Goal: Find specific page/section: Find specific page/section

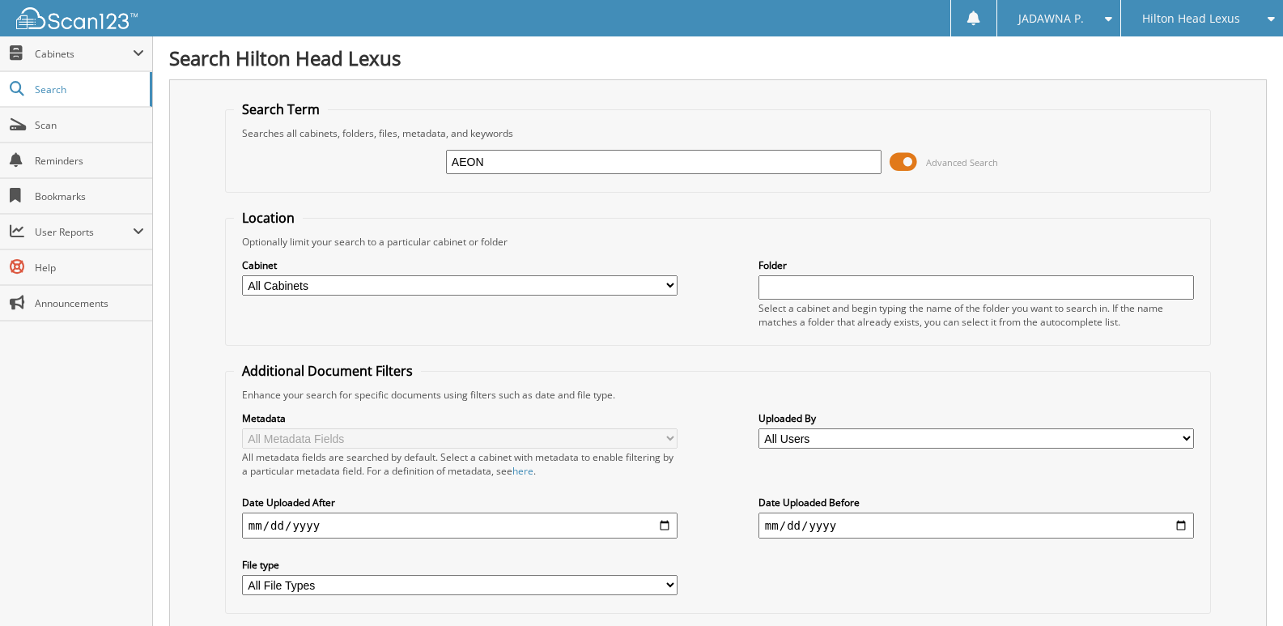
drag, startPoint x: 503, startPoint y: 166, endPoint x: 435, endPoint y: 162, distance: 68.1
click at [435, 162] on div "AEON Advanced Search" at bounding box center [718, 162] width 968 height 44
paste input "H25133A"
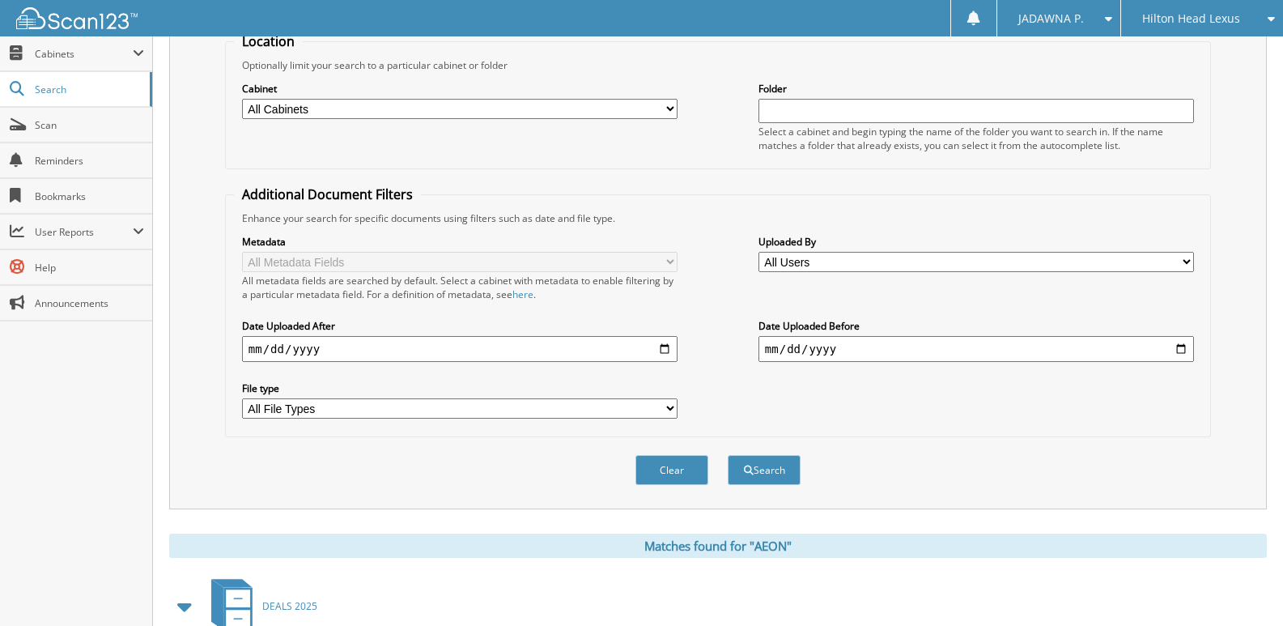
scroll to position [500, 0]
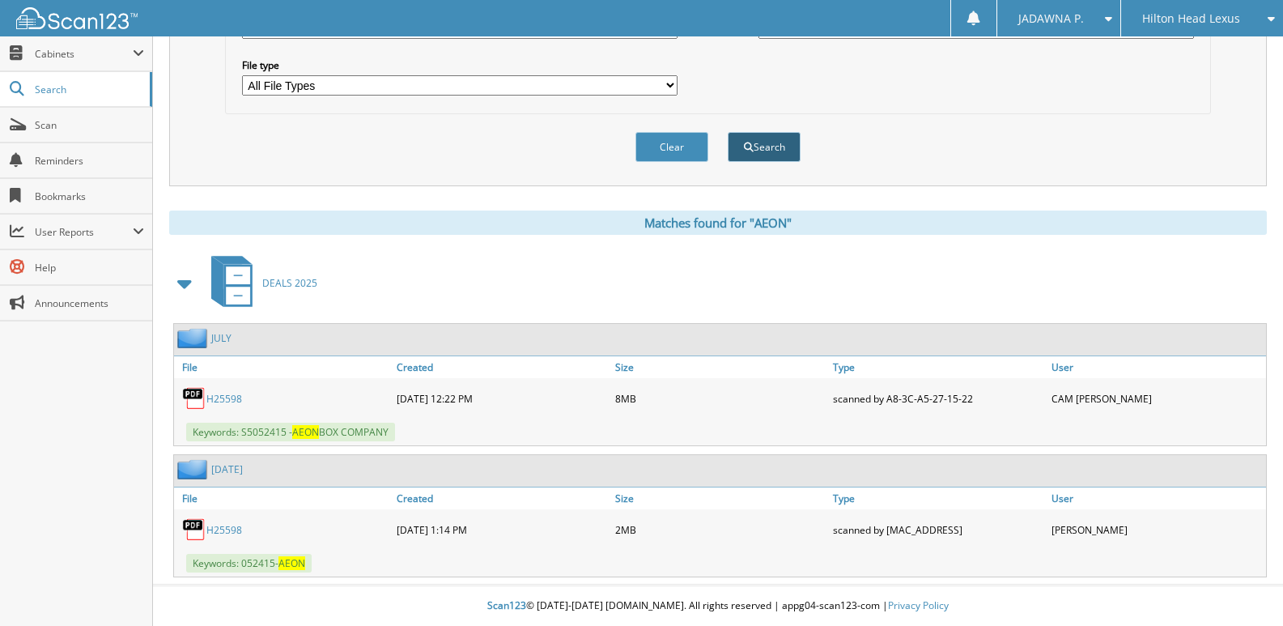
type input "H25133A"
click at [759, 154] on button "Search" at bounding box center [764, 147] width 73 height 30
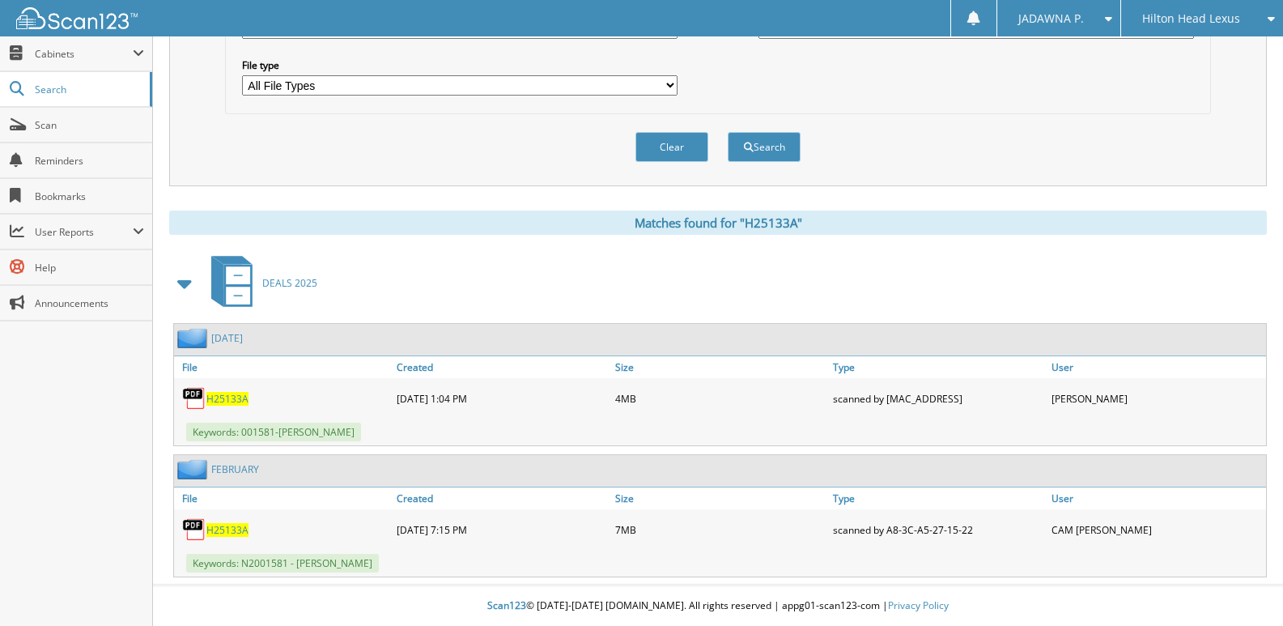
scroll to position [500, 0]
click at [232, 529] on span "H25133A" at bounding box center [227, 530] width 42 height 14
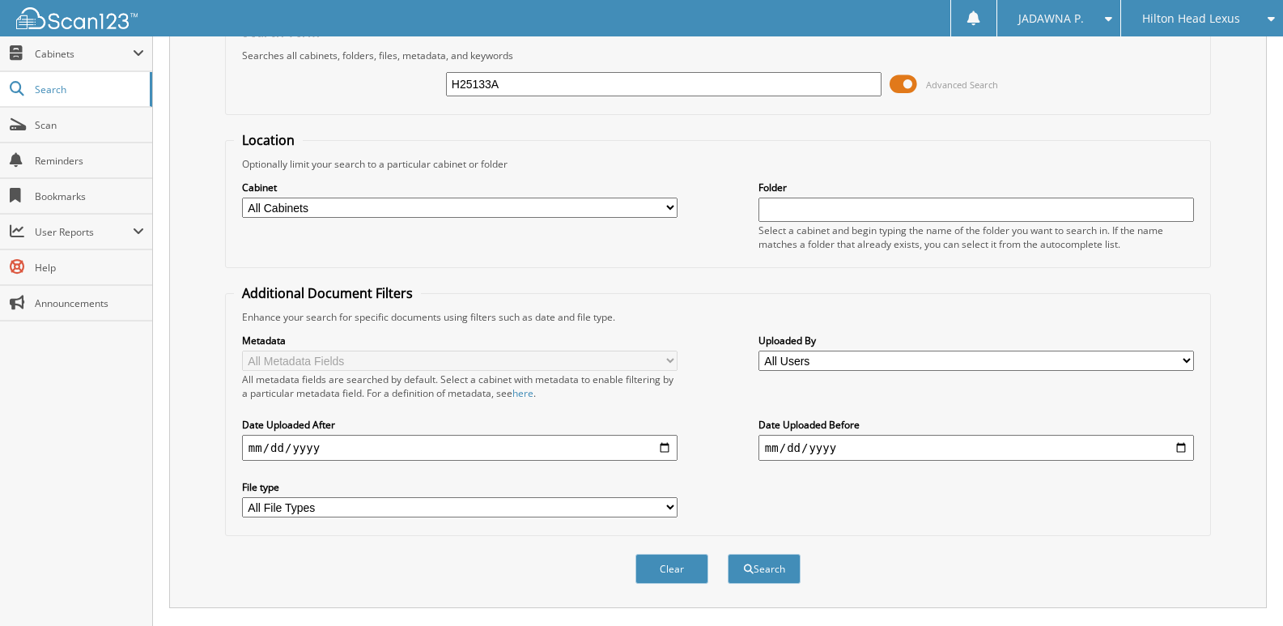
scroll to position [0, 0]
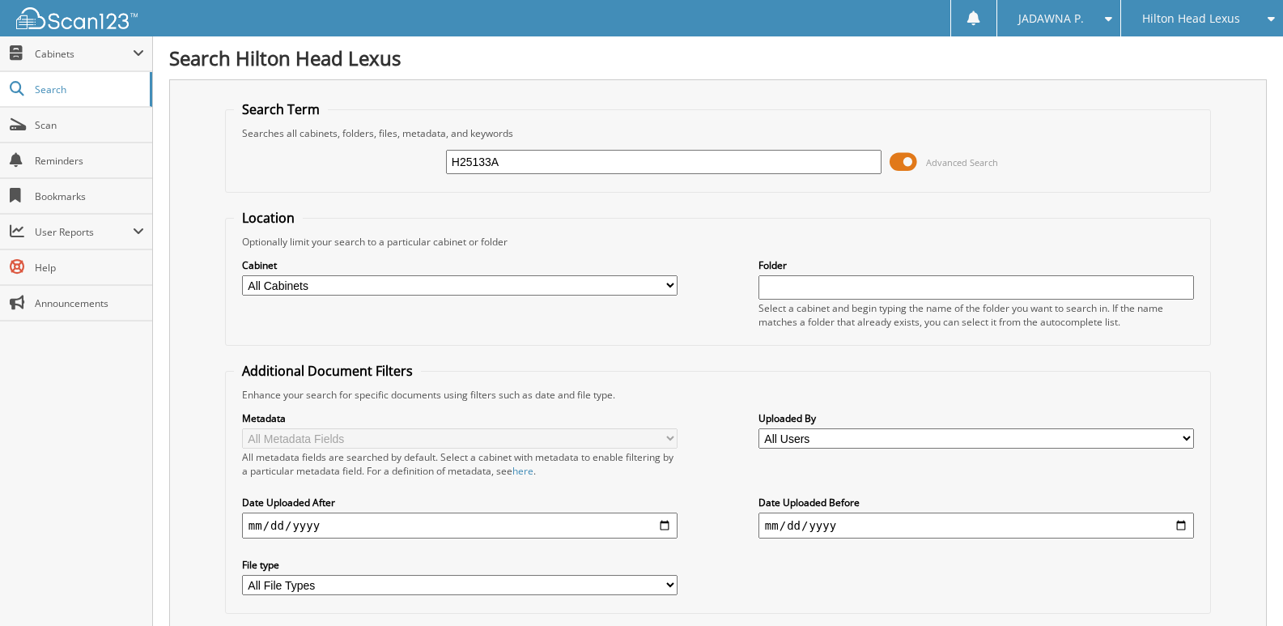
drag, startPoint x: 500, startPoint y: 162, endPoint x: 417, endPoint y: 162, distance: 83.4
click at [417, 162] on div "H25133A Advanced Search" at bounding box center [718, 162] width 968 height 44
type input "KNIGHT"
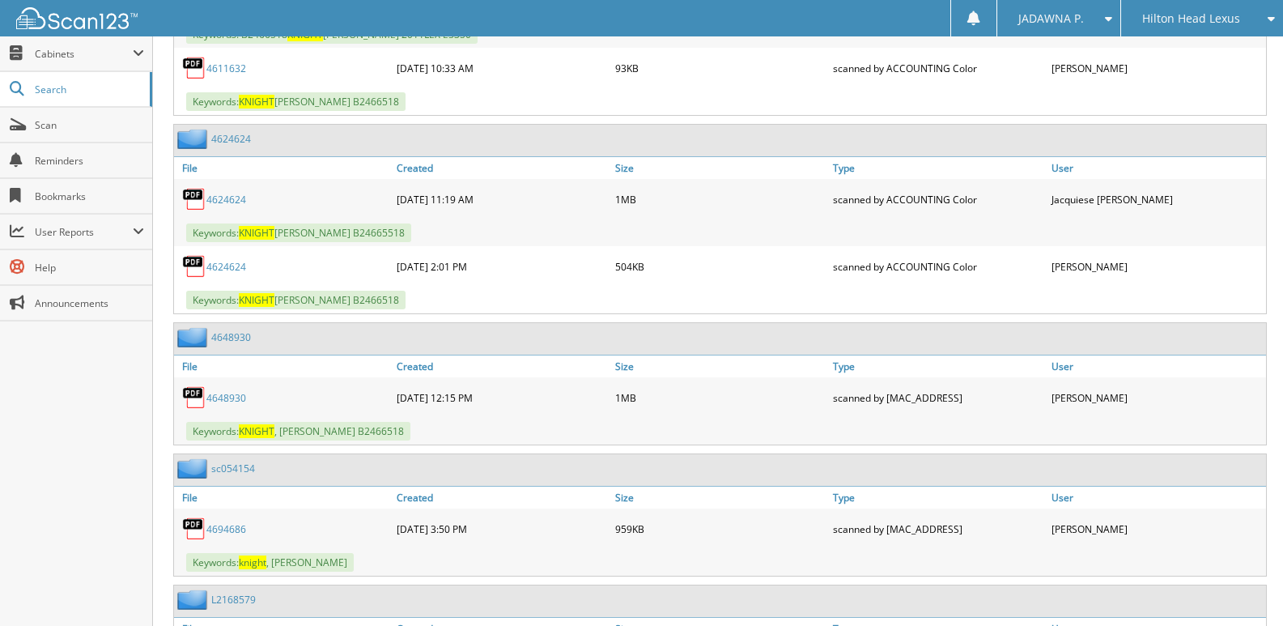
scroll to position [10035, 0]
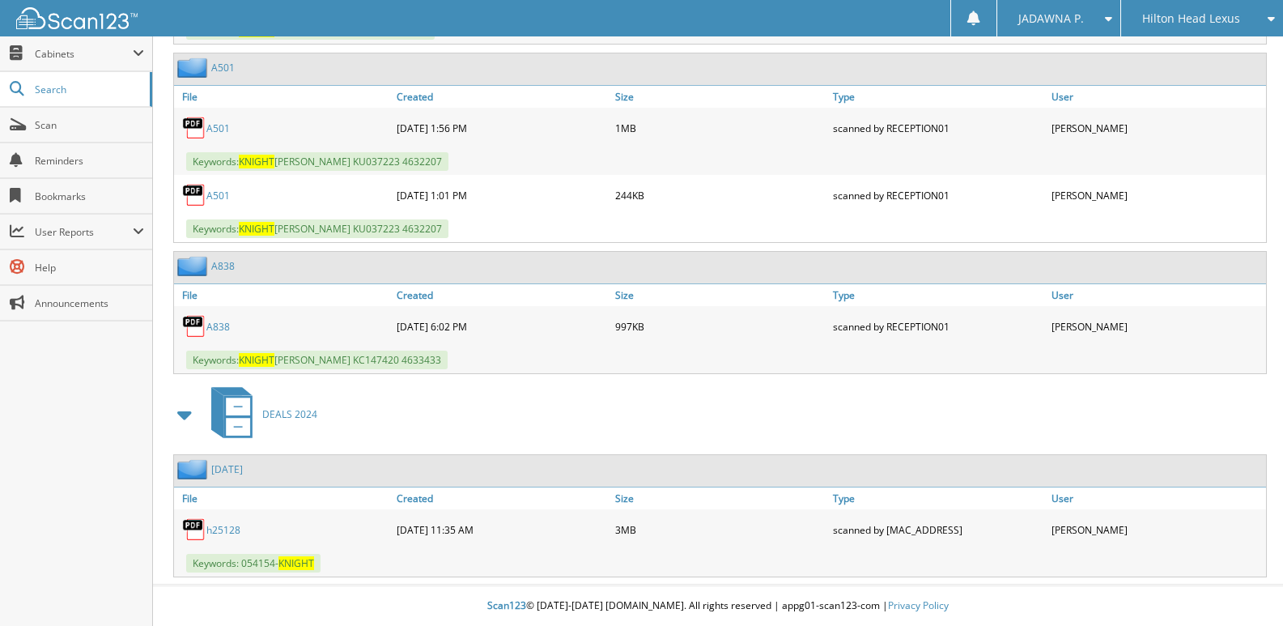
click at [229, 525] on link "h25128" at bounding box center [223, 530] width 34 height 14
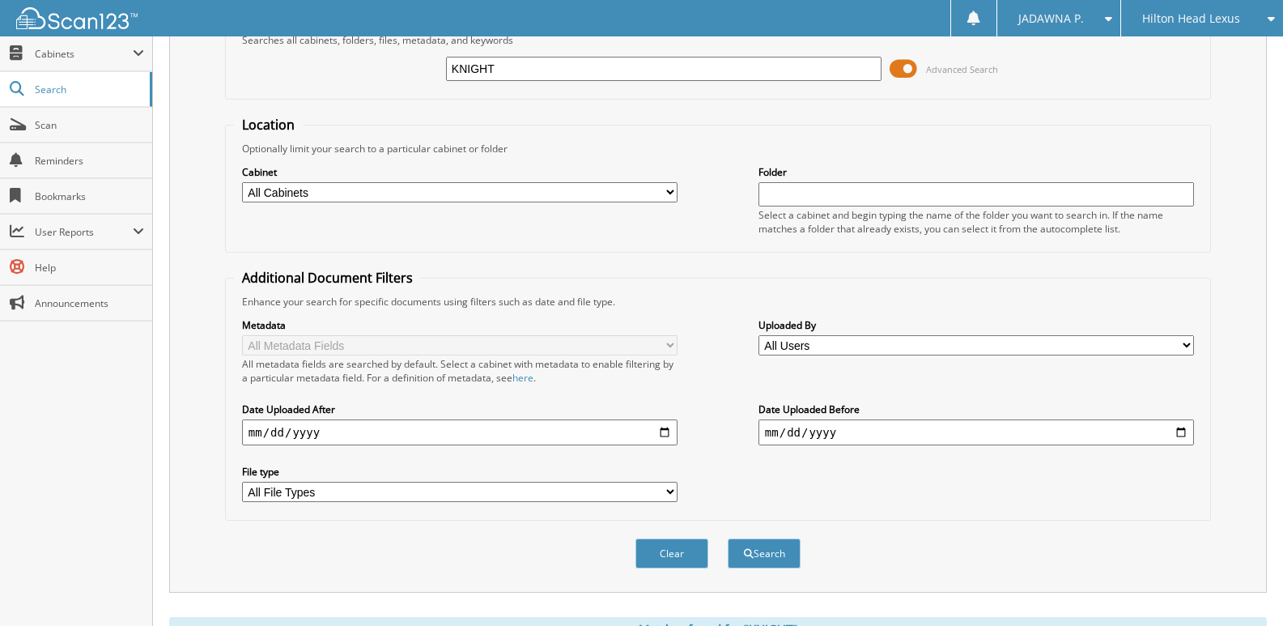
scroll to position [0, 0]
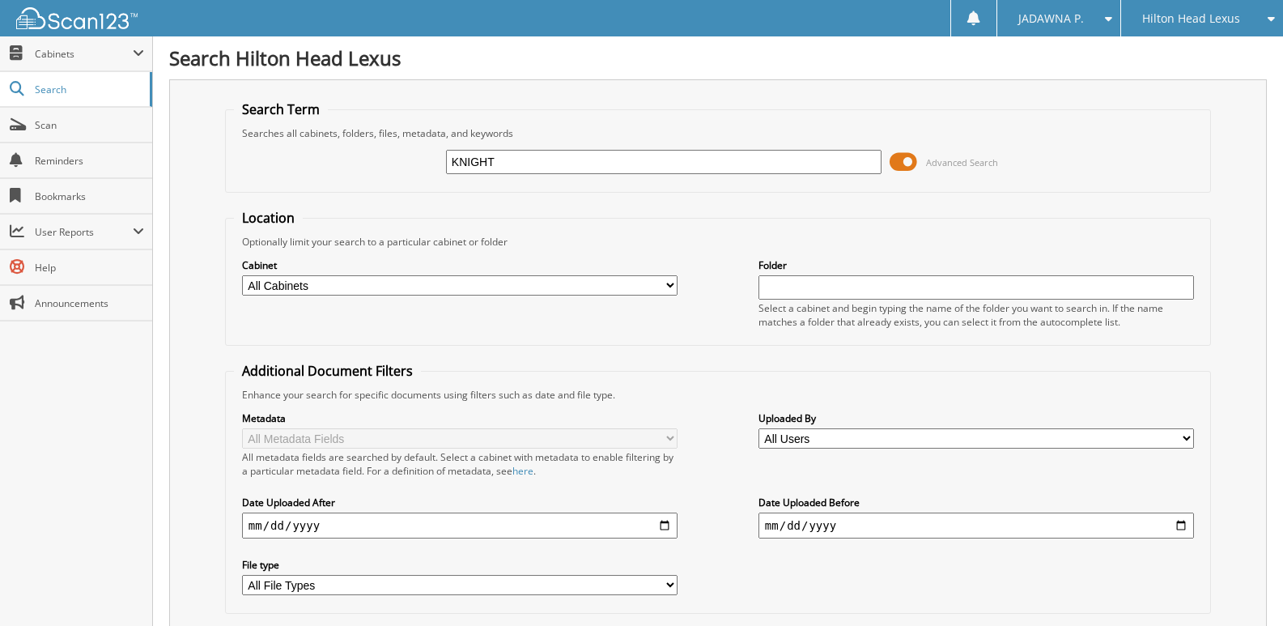
drag, startPoint x: 504, startPoint y: 163, endPoint x: 423, endPoint y: 161, distance: 80.2
click at [423, 161] on div "KNIGHT Advanced Search" at bounding box center [718, 162] width 968 height 44
paste input "H24862A"
click at [703, 160] on input "H24862A" at bounding box center [664, 162] width 436 height 24
type input "H24862A"
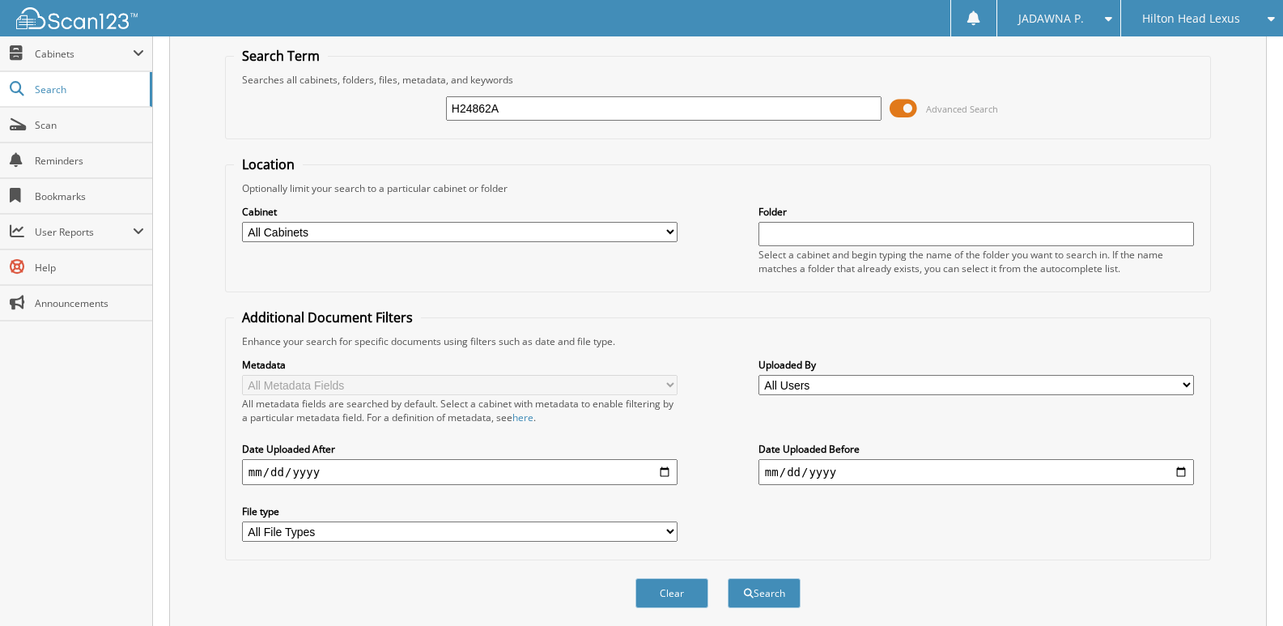
scroll to position [109, 0]
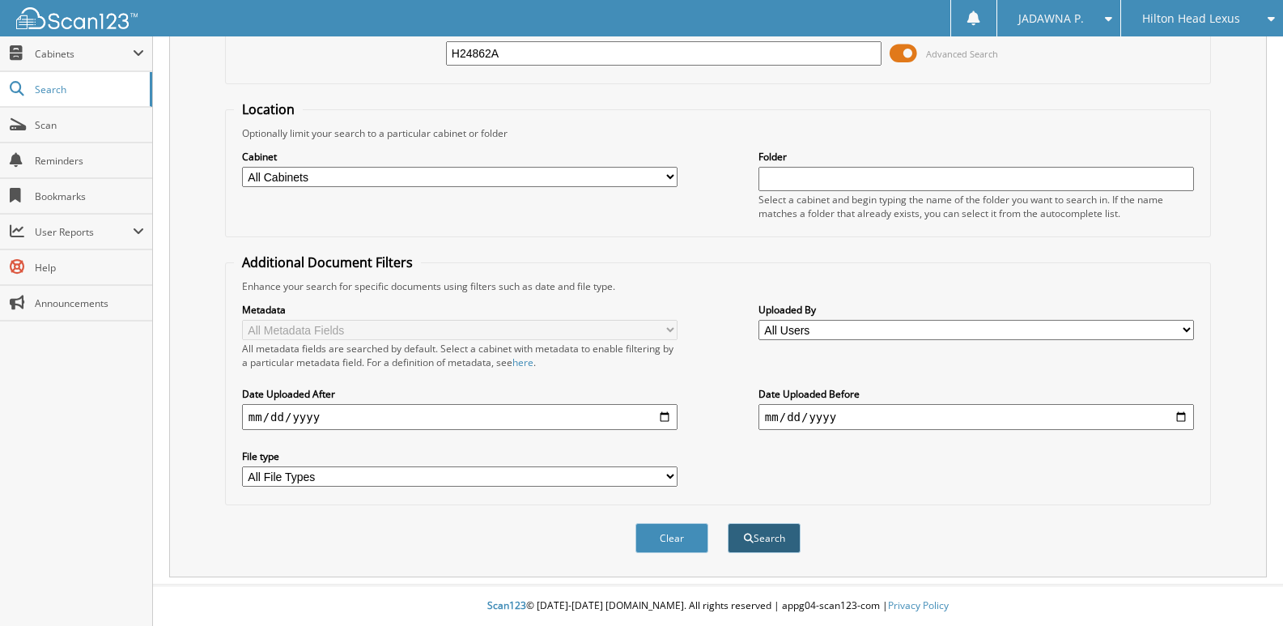
type input "H24862A"
click at [754, 538] on button "Search" at bounding box center [764, 538] width 73 height 30
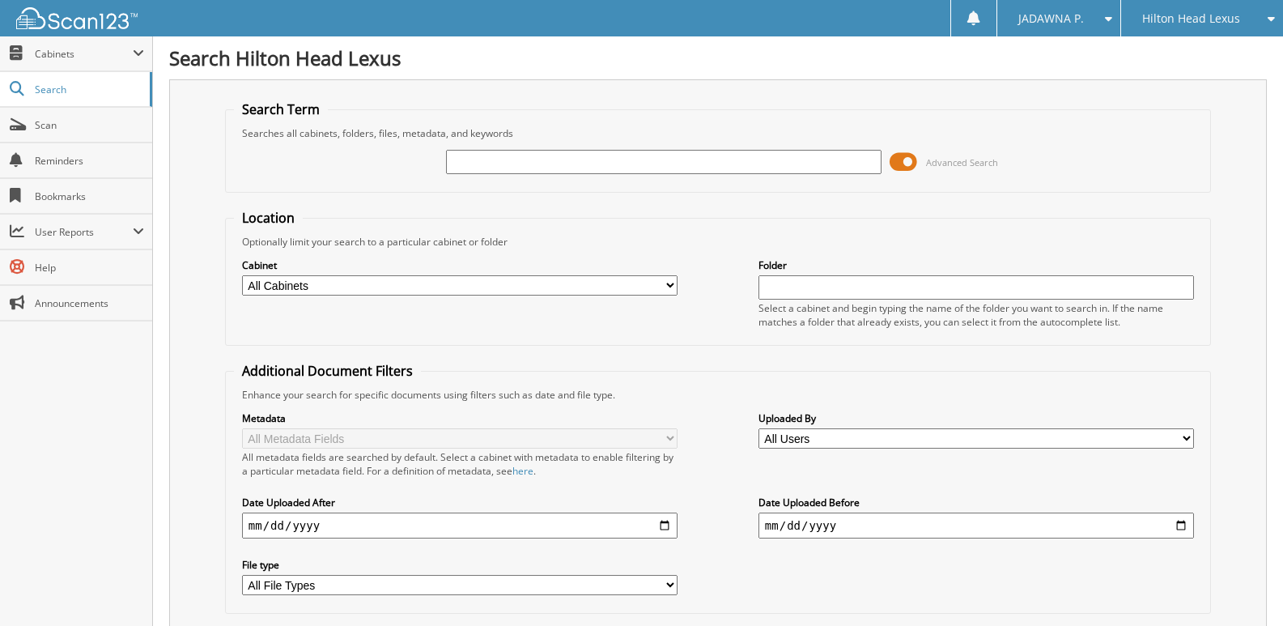
click at [528, 161] on input "text" at bounding box center [664, 162] width 436 height 24
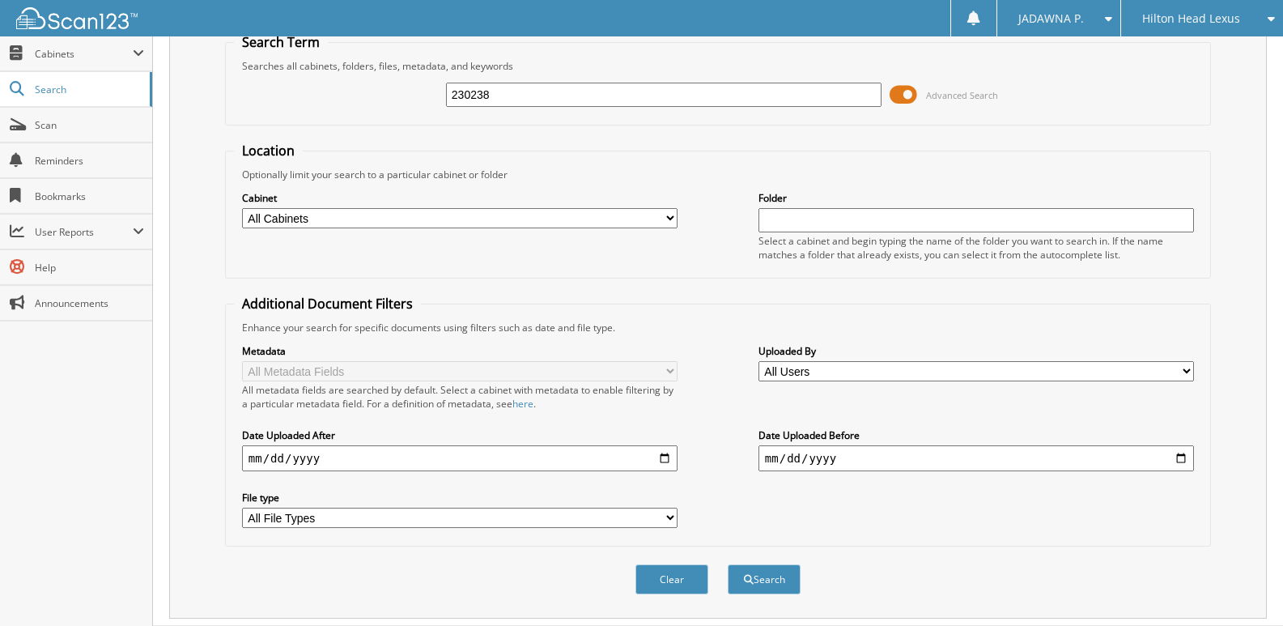
scroll to position [109, 0]
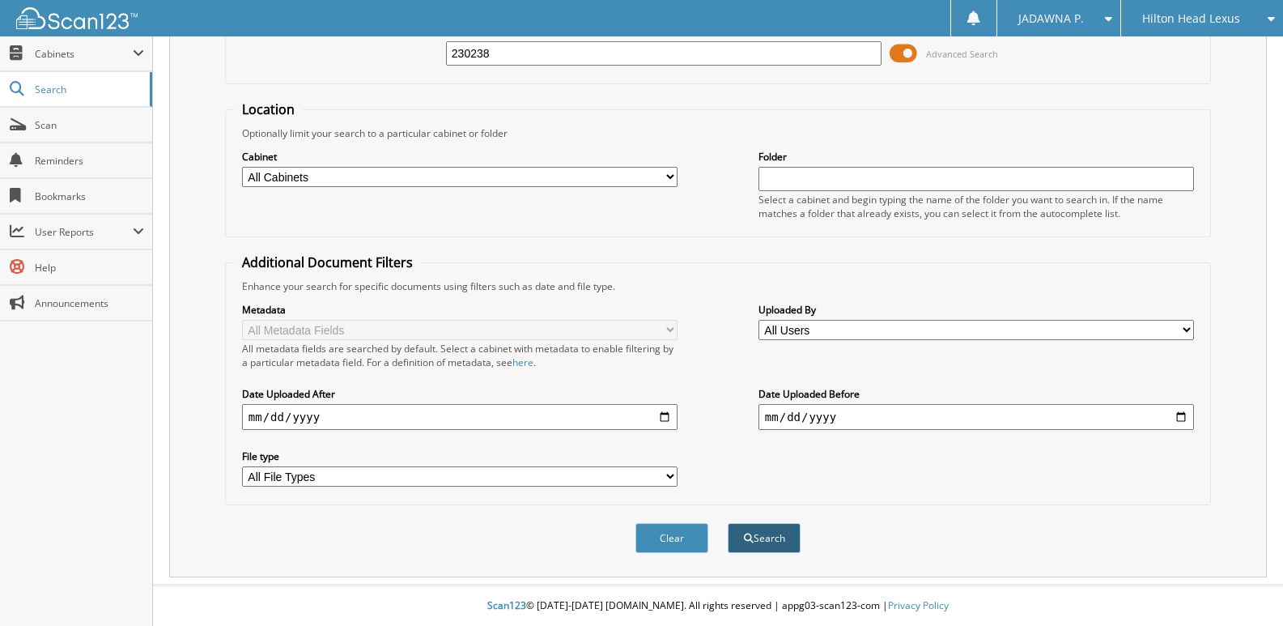
type input "230238"
click at [772, 532] on button "Search" at bounding box center [764, 538] width 73 height 30
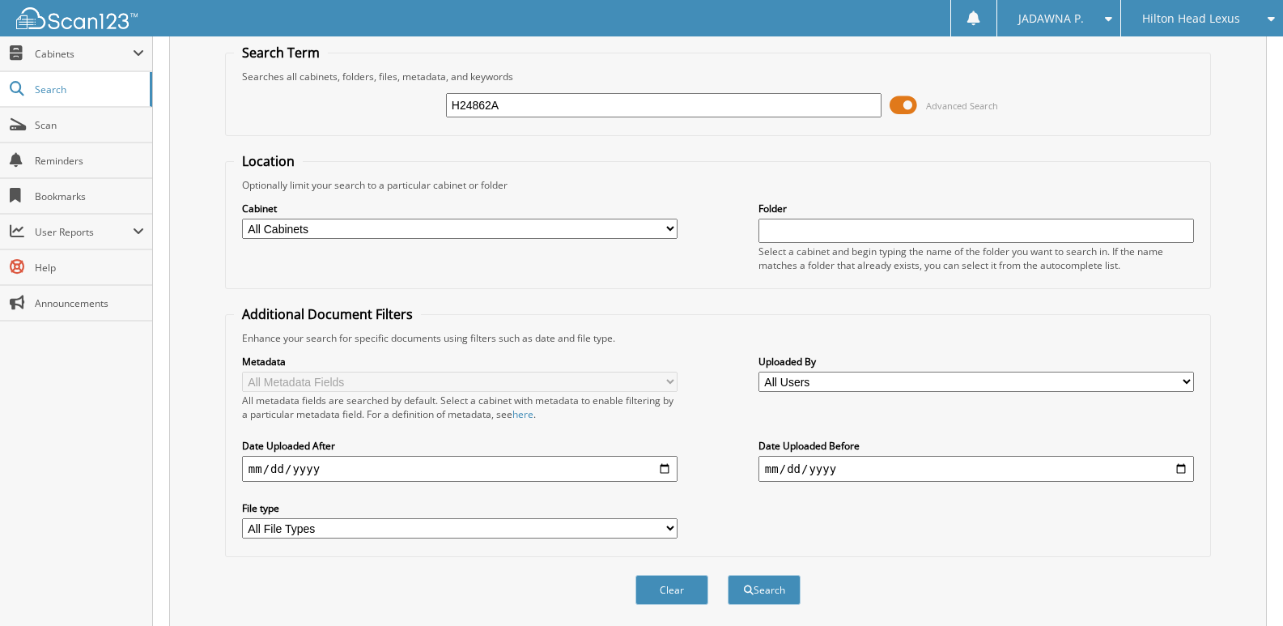
scroll to position [109, 0]
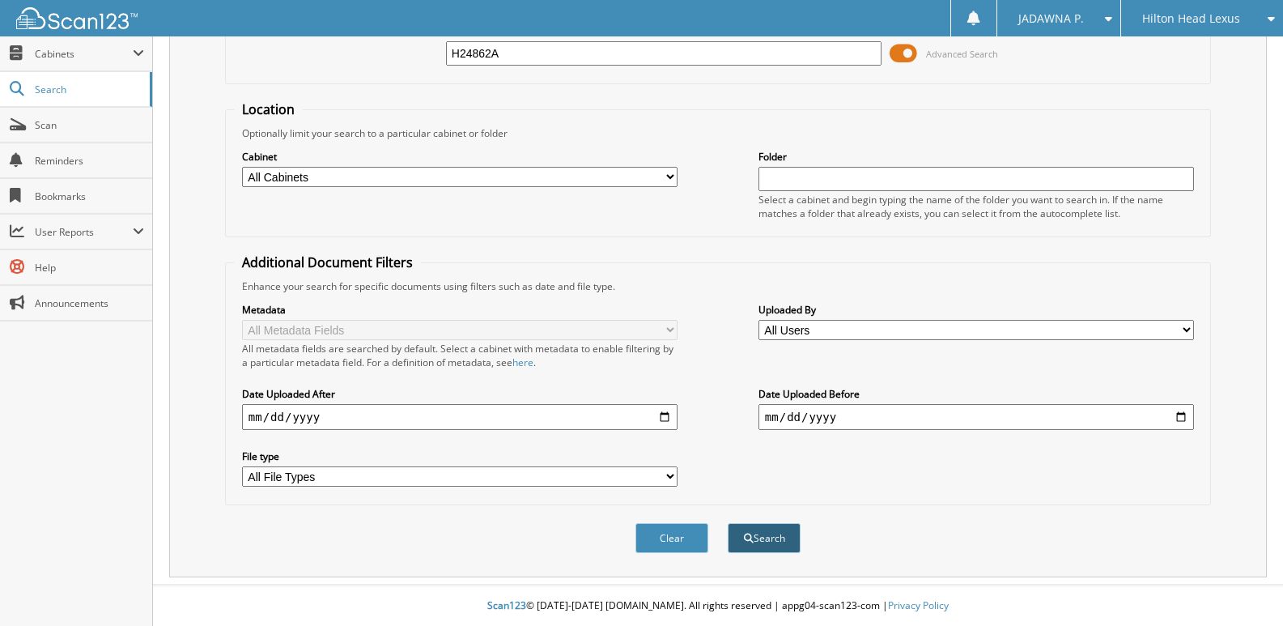
type input "H24862A"
click at [791, 538] on button "Search" at bounding box center [764, 538] width 73 height 30
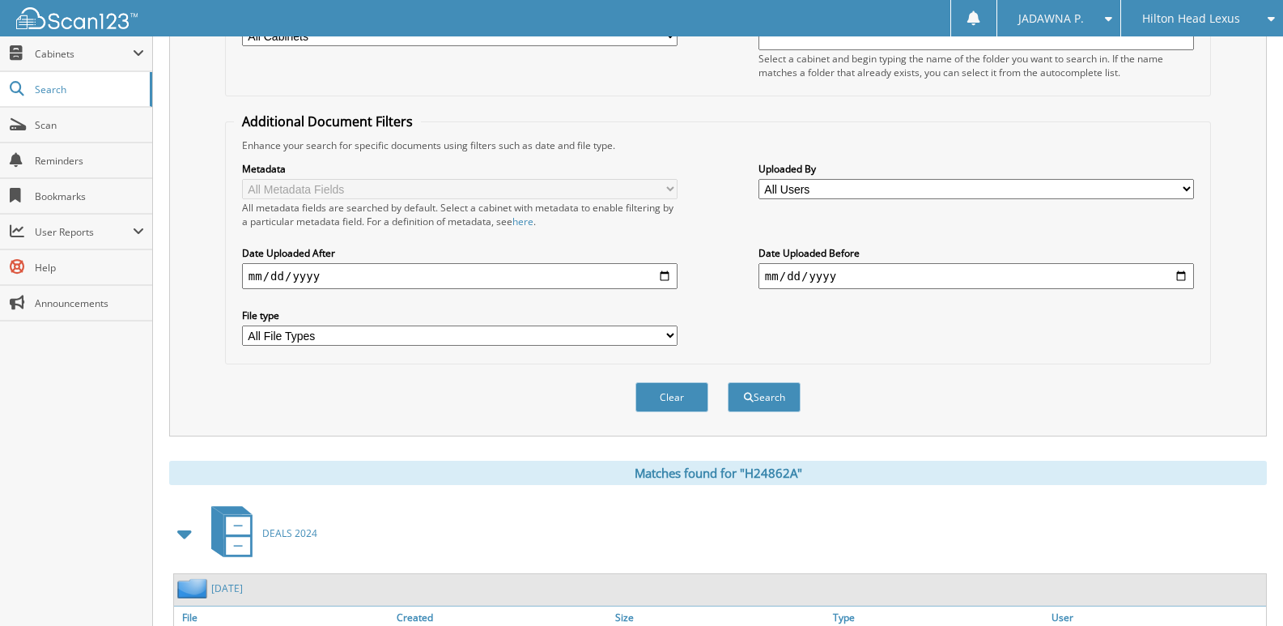
scroll to position [436, 0]
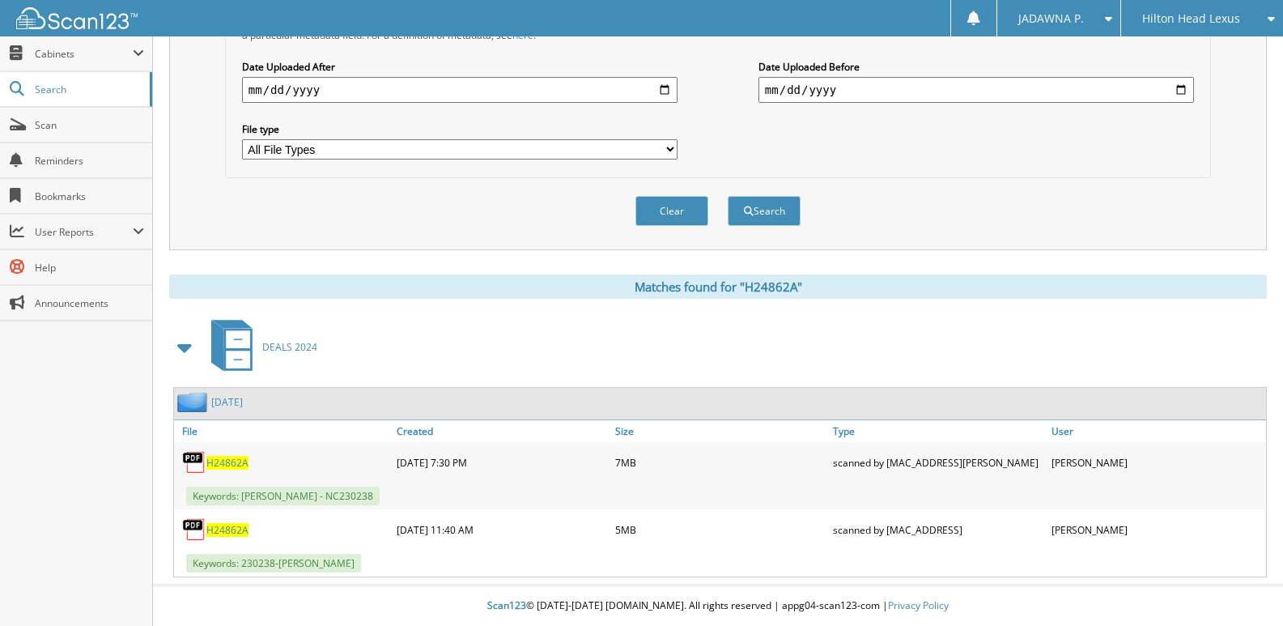
click at [232, 531] on span "H24862A" at bounding box center [227, 530] width 42 height 14
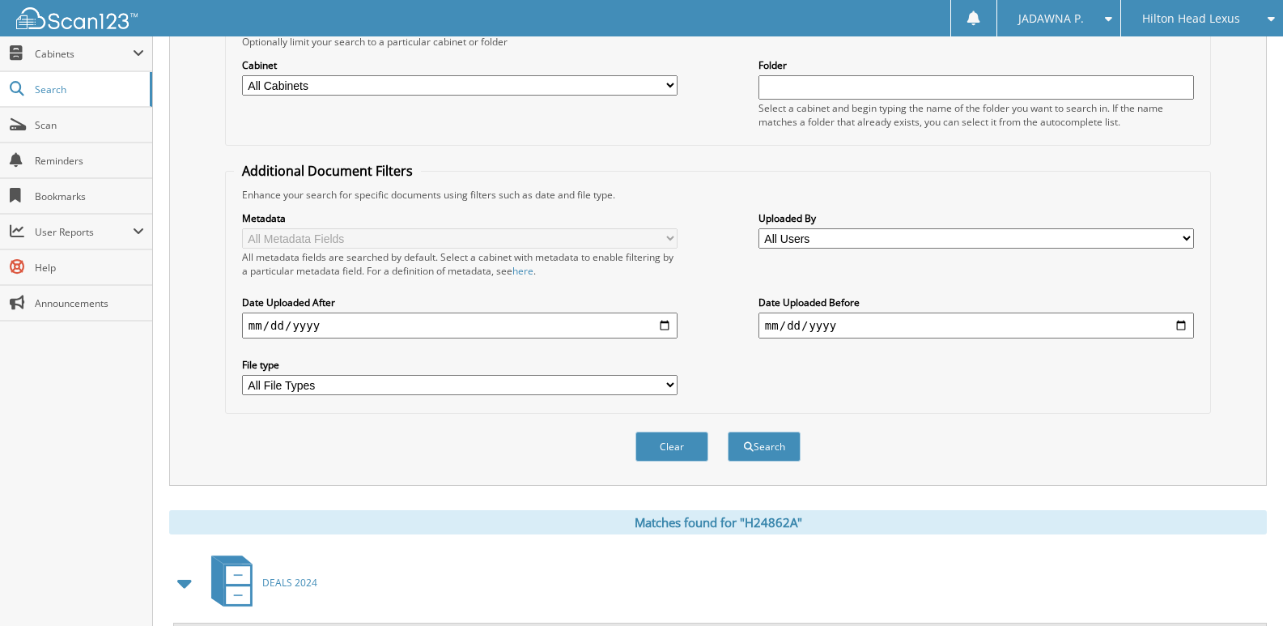
scroll to position [0, 0]
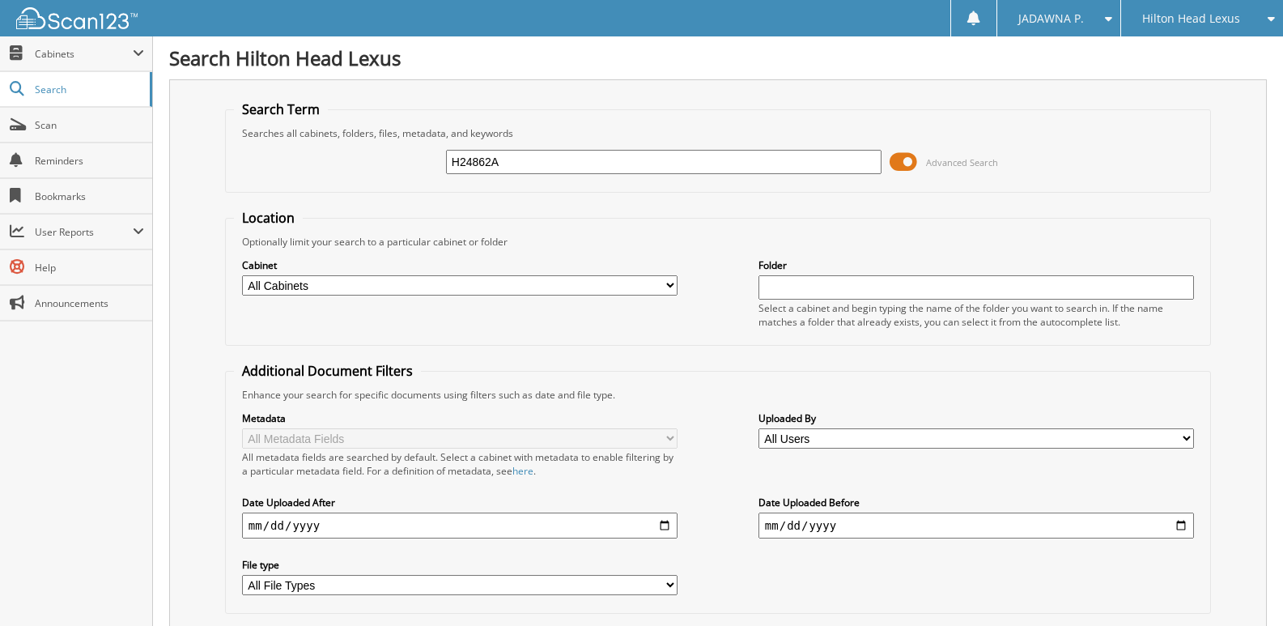
drag, startPoint x: 526, startPoint y: 161, endPoint x: 385, endPoint y: 183, distance: 143.3
click at [385, 183] on div "H24862A Advanced Search" at bounding box center [718, 162] width 968 height 44
type input "H25579A"
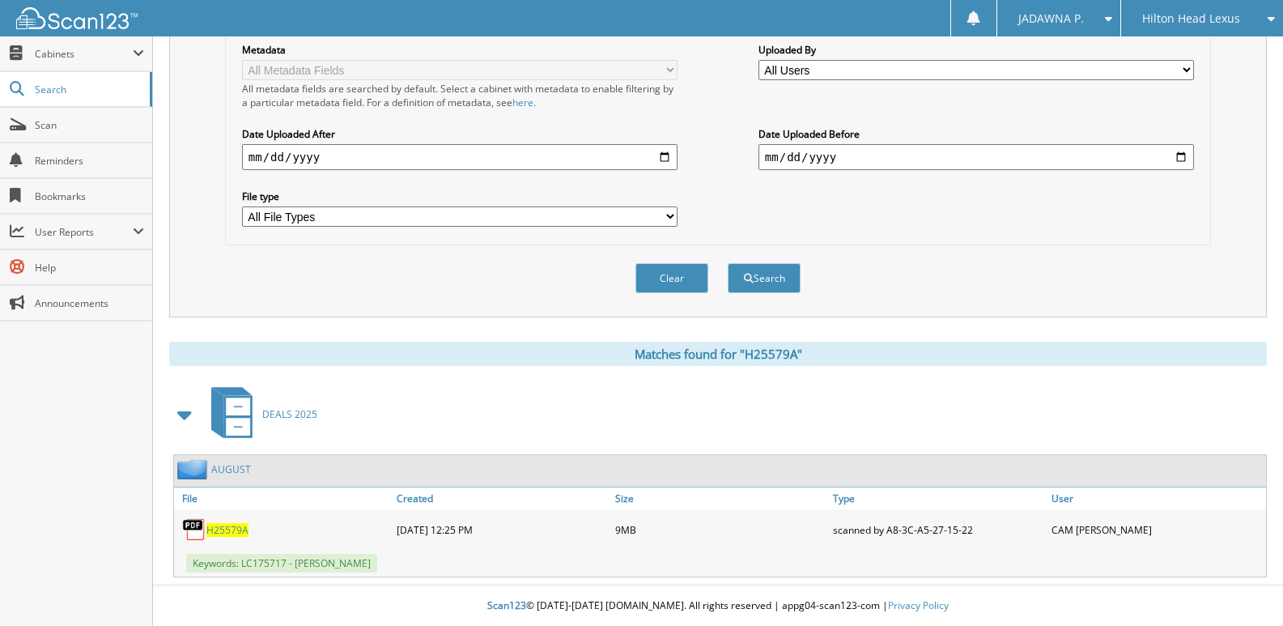
click at [245, 529] on span "H25579A" at bounding box center [227, 530] width 42 height 14
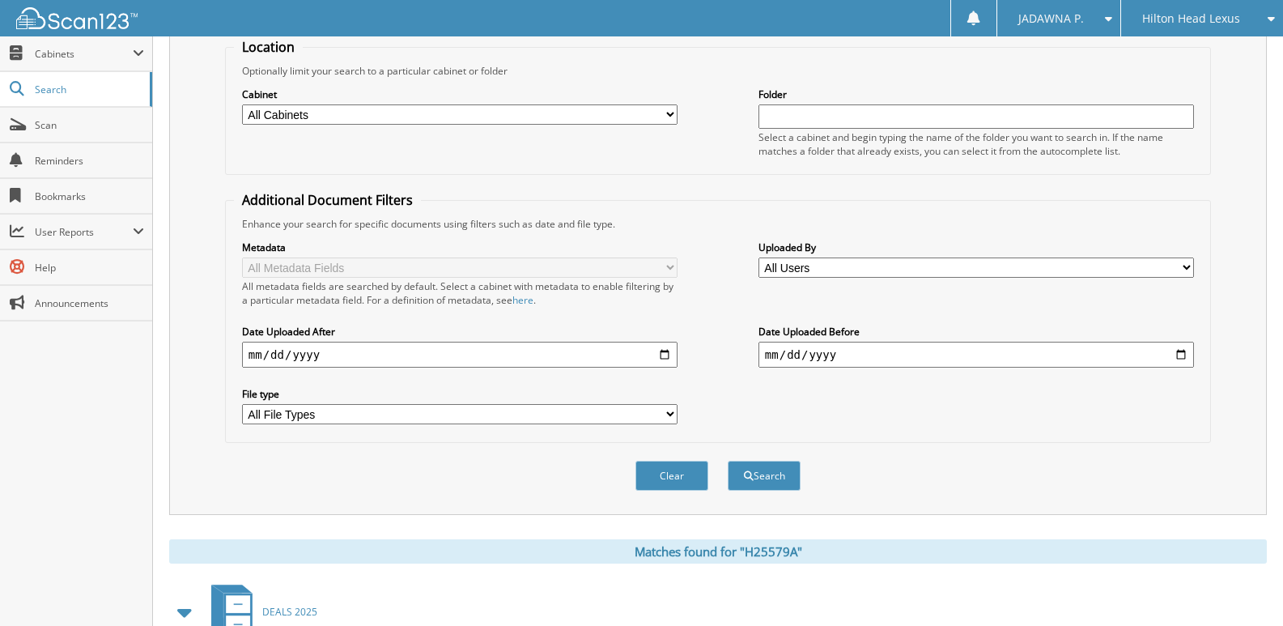
scroll to position [0, 0]
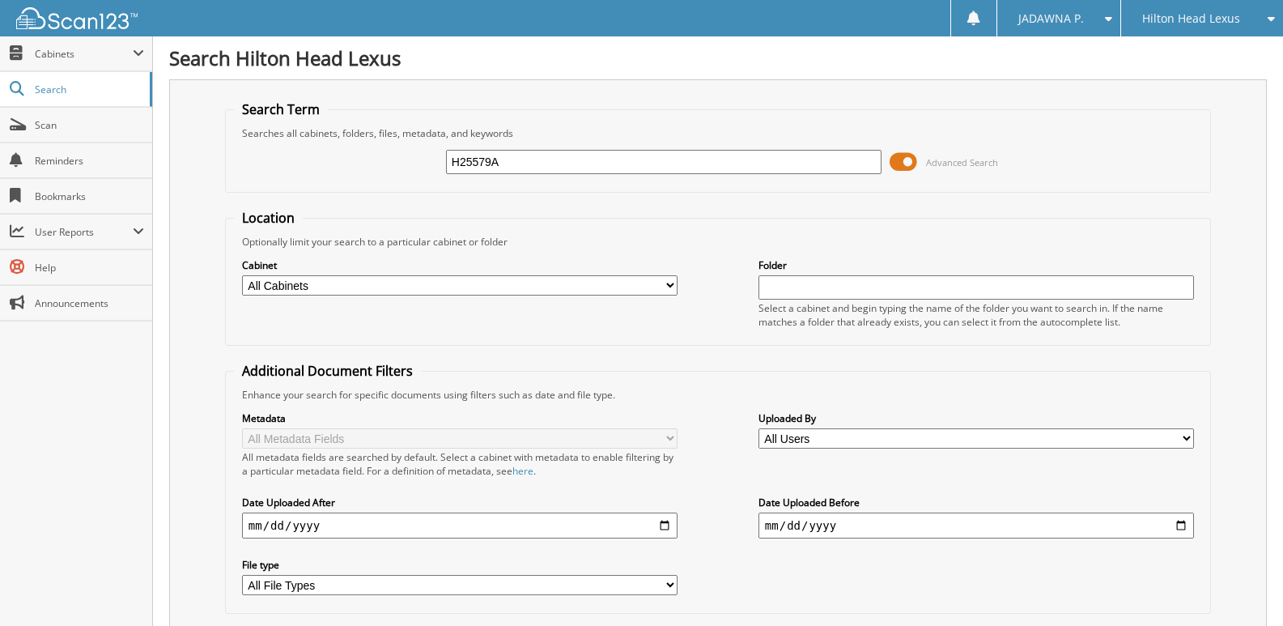
drag, startPoint x: 604, startPoint y: 161, endPoint x: 386, endPoint y: 157, distance: 217.8
click at [386, 157] on div "H25579A Advanced Search" at bounding box center [718, 162] width 968 height 44
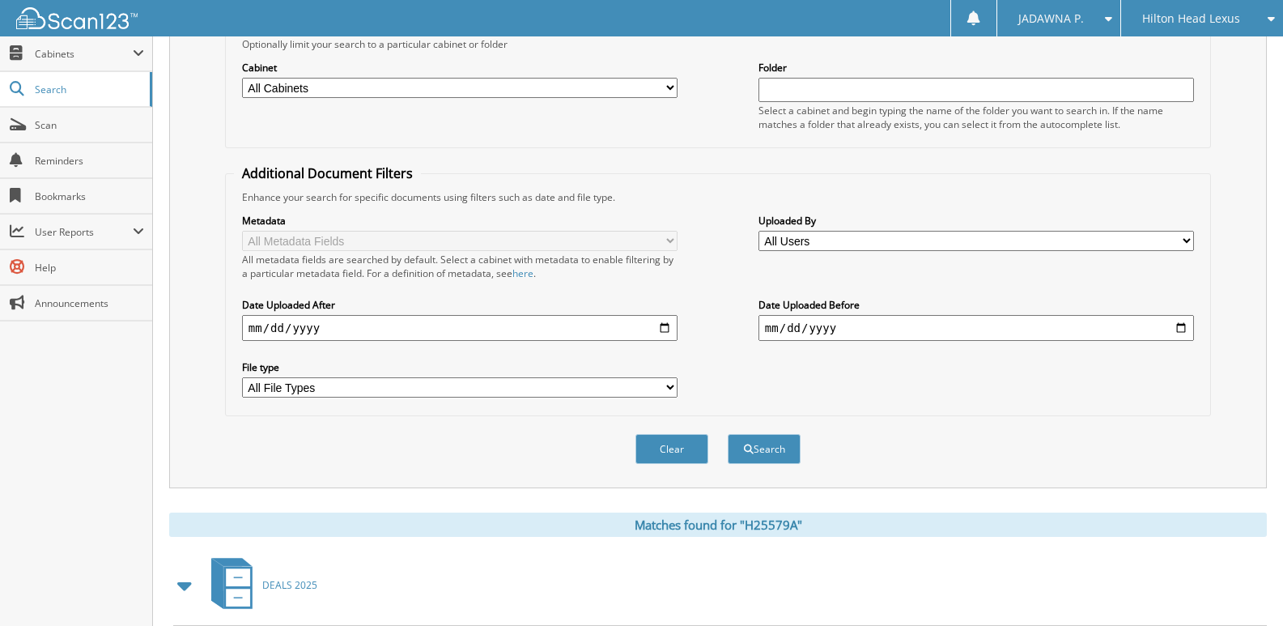
scroll to position [369, 0]
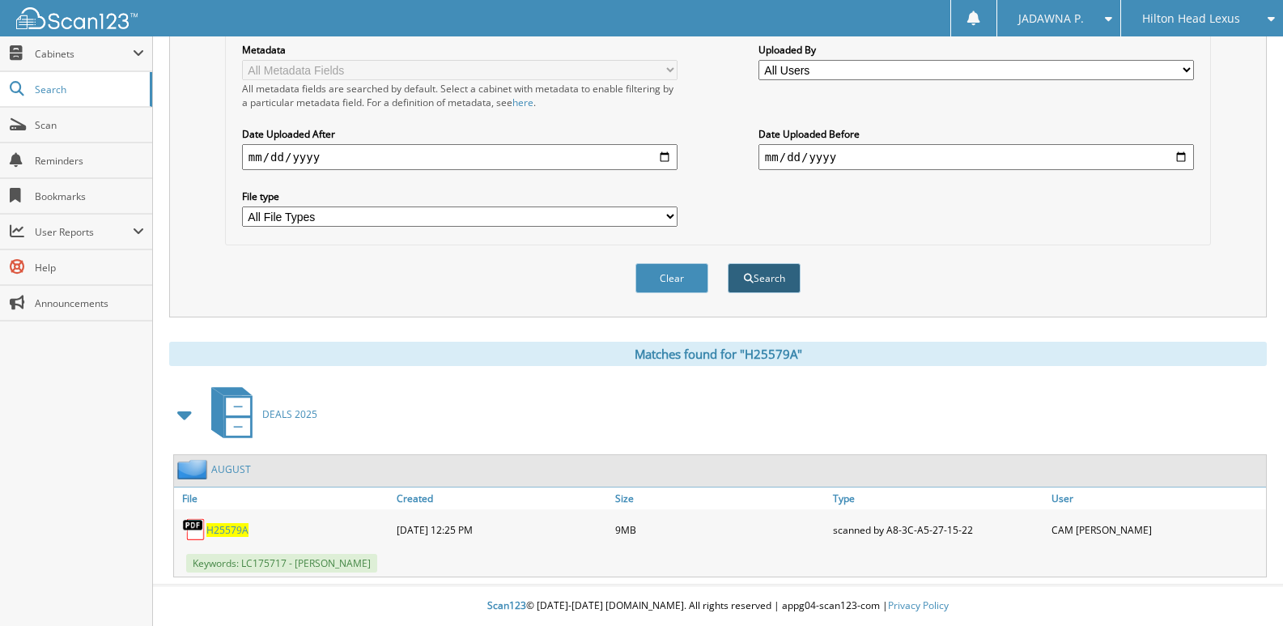
type input "hl3588"
click at [753, 278] on button "Search" at bounding box center [764, 278] width 73 height 30
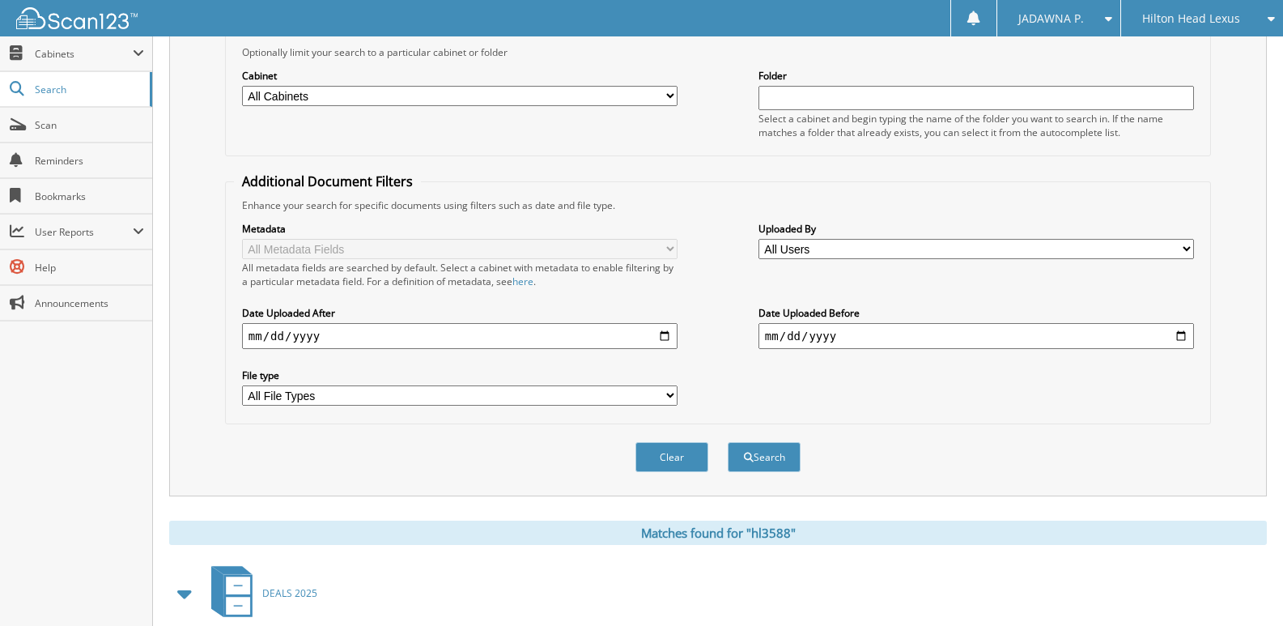
scroll to position [369, 0]
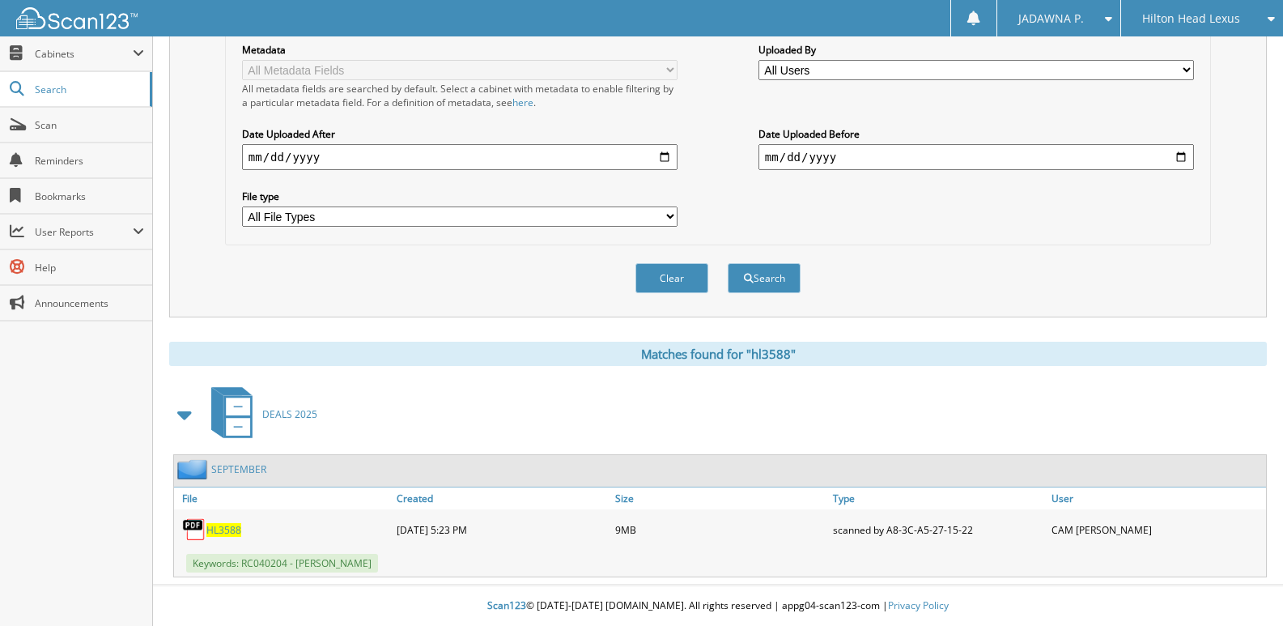
click at [233, 530] on span "HL3588" at bounding box center [223, 530] width 35 height 14
